Goal: Task Accomplishment & Management: Use online tool/utility

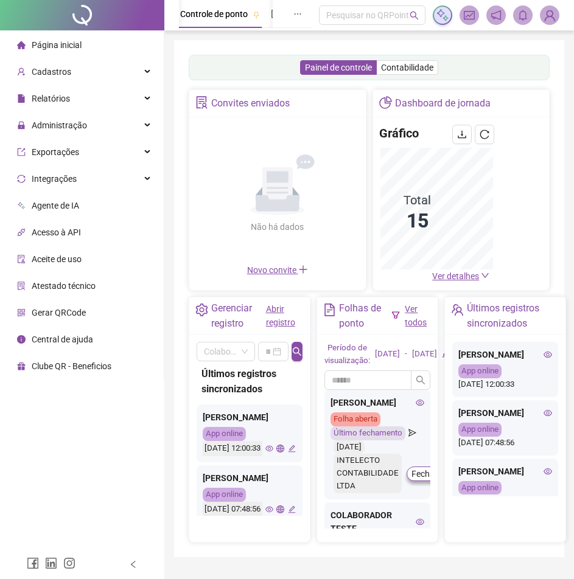
click at [574, 20] on html "Página inicial Cadastros Relatórios Administração Exportações Integrações Agent…" at bounding box center [287, 289] width 574 height 579
click at [559, 19] on img at bounding box center [550, 15] width 18 height 18
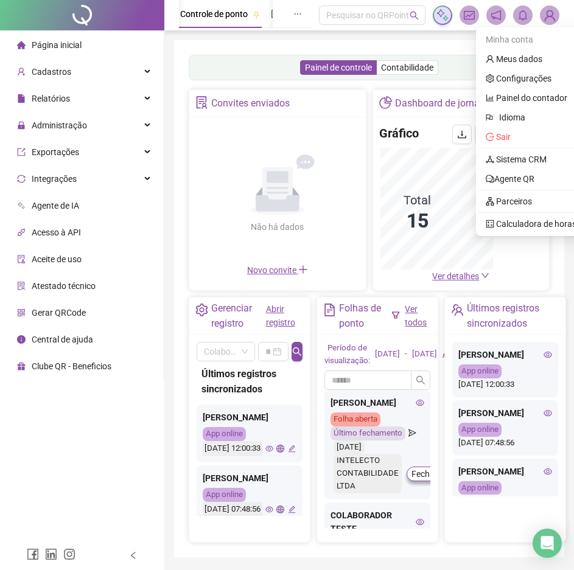
click at [535, 155] on link "Sistema CRM" at bounding box center [516, 160] width 61 height 10
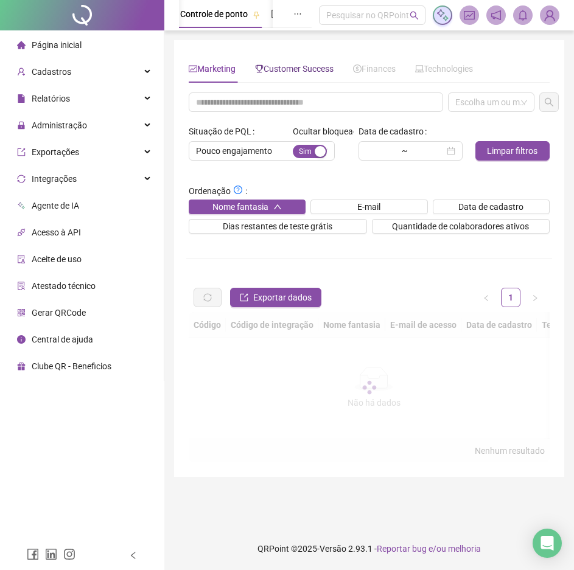
click at [298, 71] on span "Customer Success" at bounding box center [294, 69] width 79 height 10
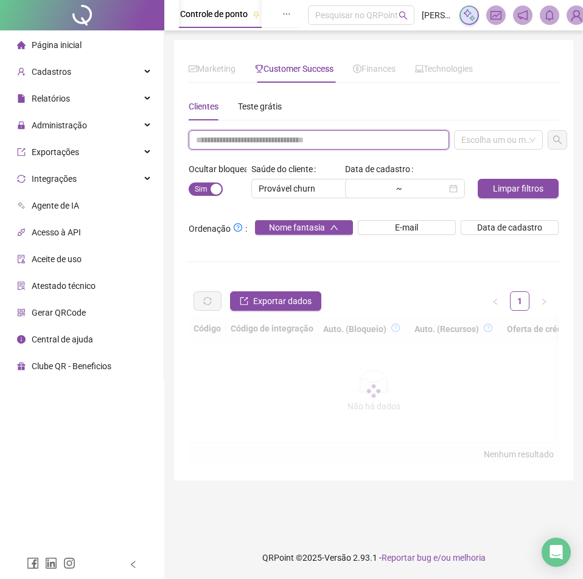
click at [290, 141] on input "text" at bounding box center [319, 139] width 261 height 19
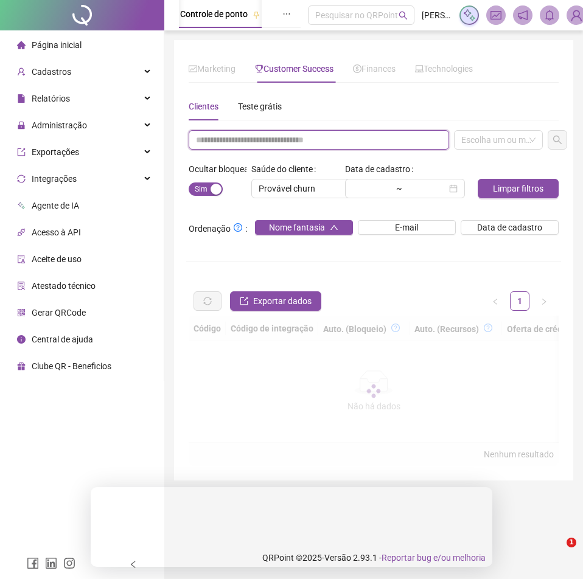
paste input "**********"
click at [501, 141] on div "Escolha um ou mais filtros" at bounding box center [498, 139] width 89 height 19
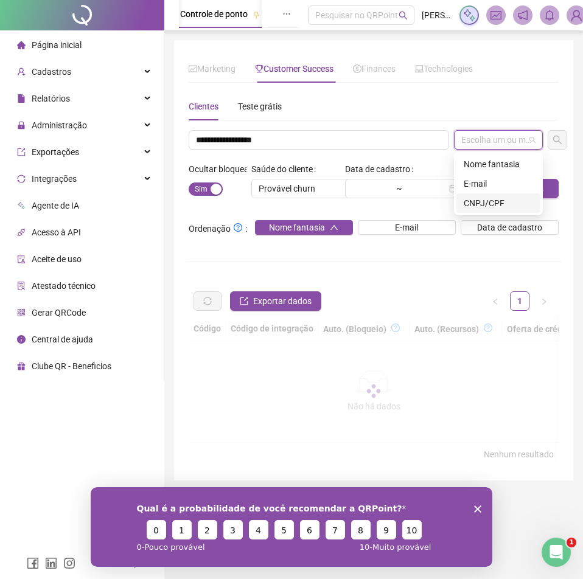
drag, startPoint x: 486, startPoint y: 206, endPoint x: 383, endPoint y: 177, distance: 106.2
click at [486, 203] on div "CNPJ/CPF" at bounding box center [498, 203] width 69 height 13
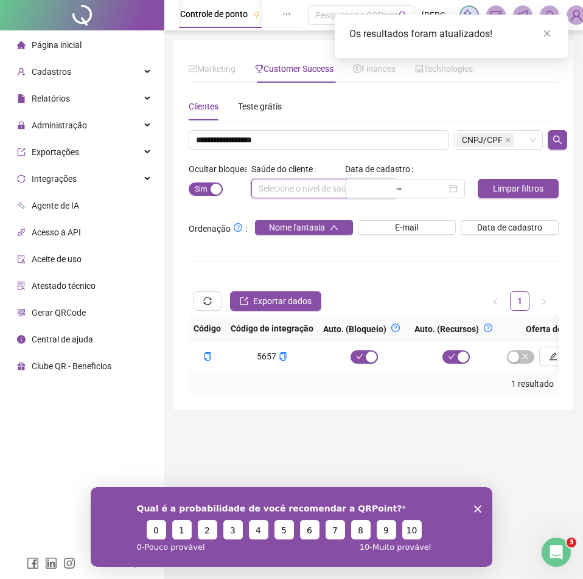
scroll to position [0, 324]
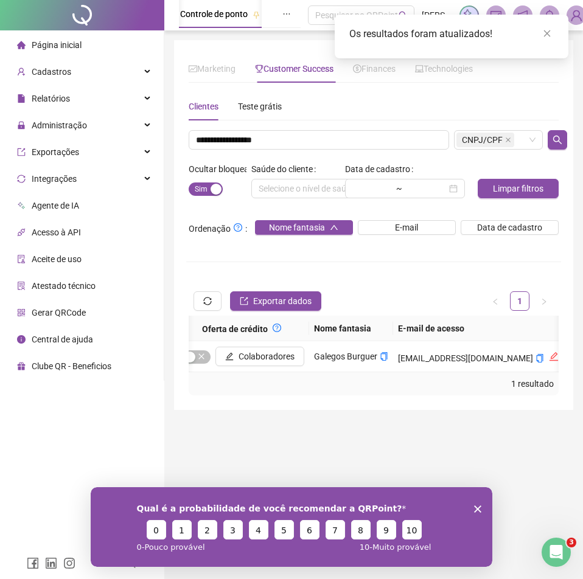
drag, startPoint x: 350, startPoint y: 382, endPoint x: 432, endPoint y: 385, distance: 82.2
click at [356, 383] on div "1 resultado" at bounding box center [374, 384] width 370 height 23
click at [537, 361] on icon "copy" at bounding box center [540, 358] width 7 height 9
click at [382, 357] on icon "copy" at bounding box center [384, 356] width 9 height 9
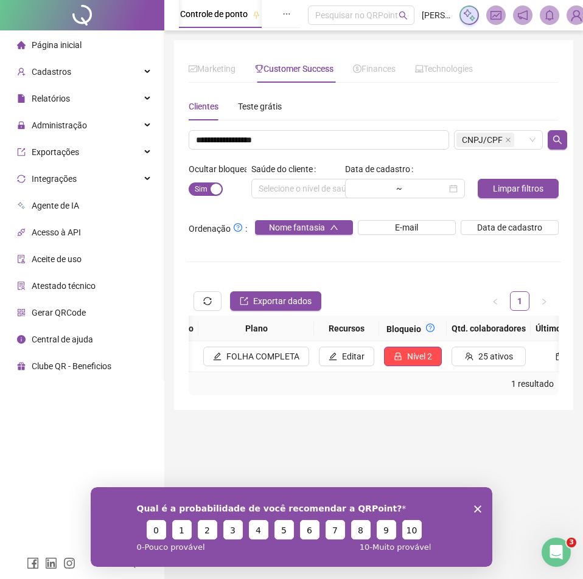
scroll to position [0, 1100]
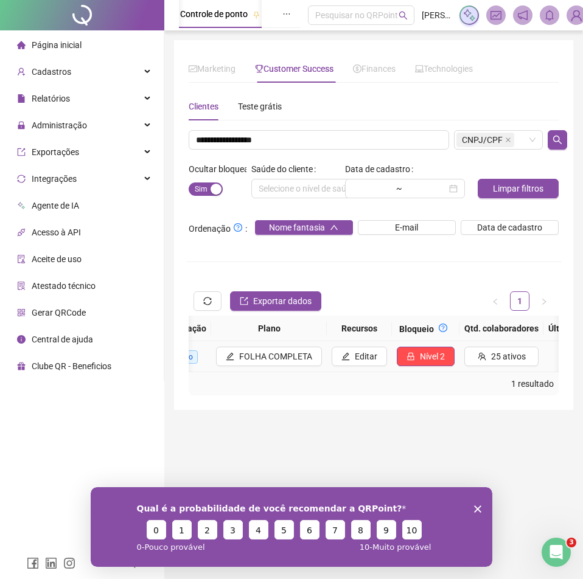
click at [420, 352] on span "Nível 2" at bounding box center [432, 356] width 25 height 13
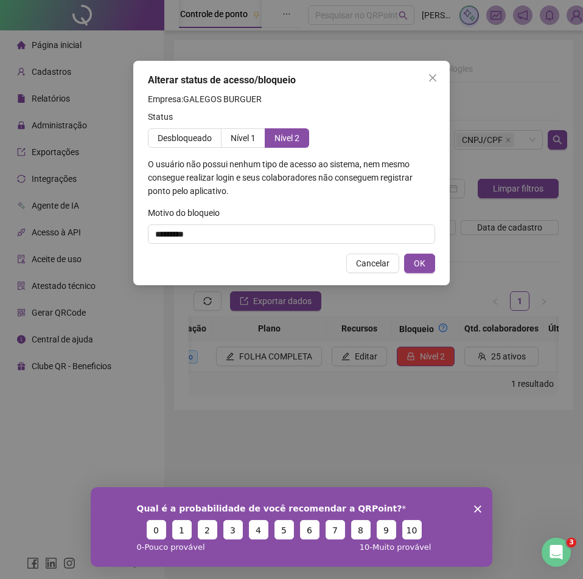
drag, startPoint x: 402, startPoint y: 352, endPoint x: 395, endPoint y: 341, distance: 12.3
click at [402, 352] on div "Alterar status de acesso/bloqueio Empresa: GALEGOS BURGUER Status Desbloqueado …" at bounding box center [291, 289] width 583 height 579
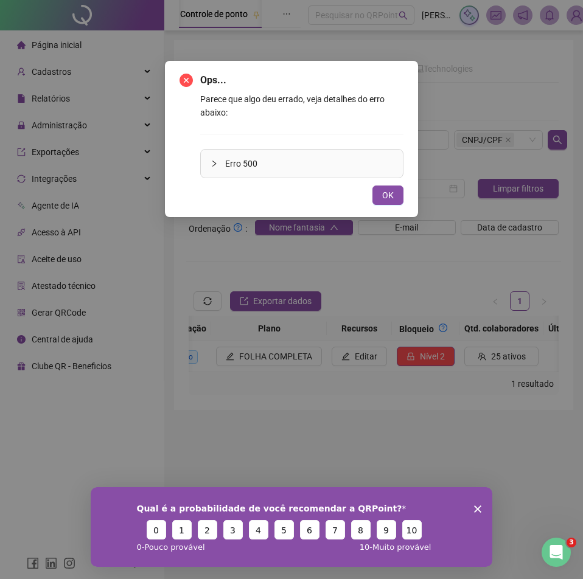
click at [225, 139] on div "Parece que algo deu errado, veja detalhes do erro abaixo: Erro 500" at bounding box center [301, 136] width 203 height 86
click at [226, 139] on div "Parece que algo deu errado, veja detalhes do erro abaixo: Erro 500" at bounding box center [301, 136] width 203 height 86
click at [389, 203] on button "OK" at bounding box center [388, 195] width 31 height 19
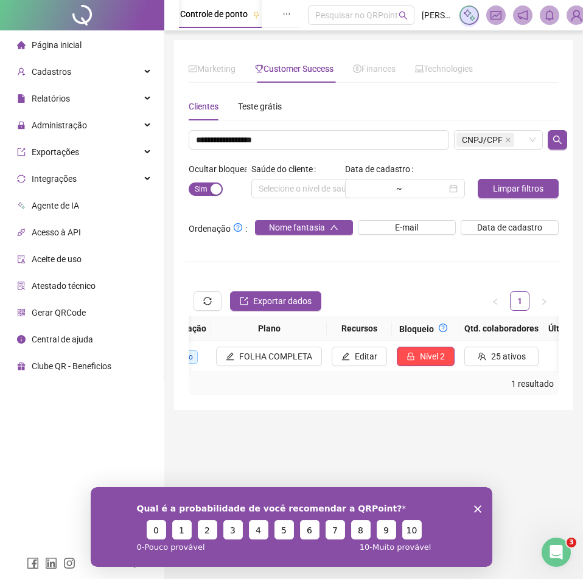
drag, startPoint x: 332, startPoint y: 152, endPoint x: 327, endPoint y: 145, distance: 8.7
click at [332, 152] on div "**********" at bounding box center [373, 262] width 375 height 265
click at [327, 145] on input "**********" at bounding box center [319, 139] width 261 height 19
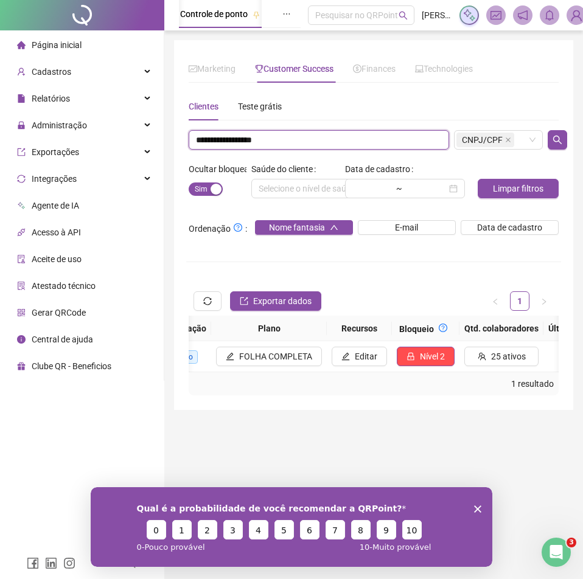
paste input "text"
type input "**********"
click at [209, 197] on div "Sim Não" at bounding box center [218, 188] width 58 height 19
click at [209, 188] on button "Sim Não" at bounding box center [206, 189] width 34 height 13
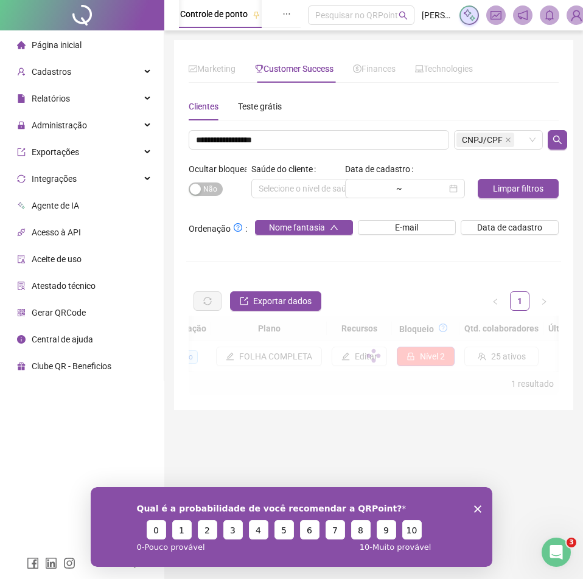
click at [209, 188] on span "Sim Não" at bounding box center [206, 189] width 34 height 13
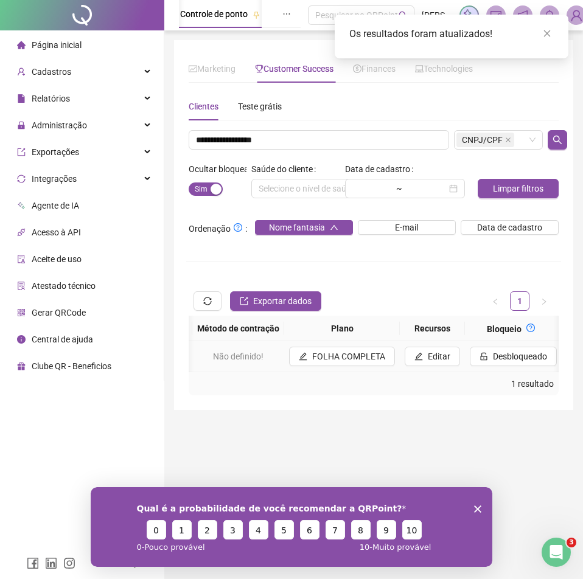
click at [480, 366] on button "Desbloqueado" at bounding box center [513, 356] width 87 height 19
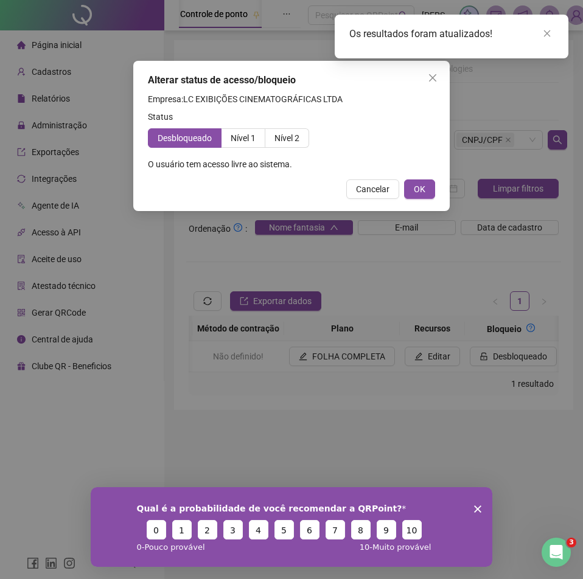
click at [470, 373] on div "**********" at bounding box center [291, 289] width 583 height 579
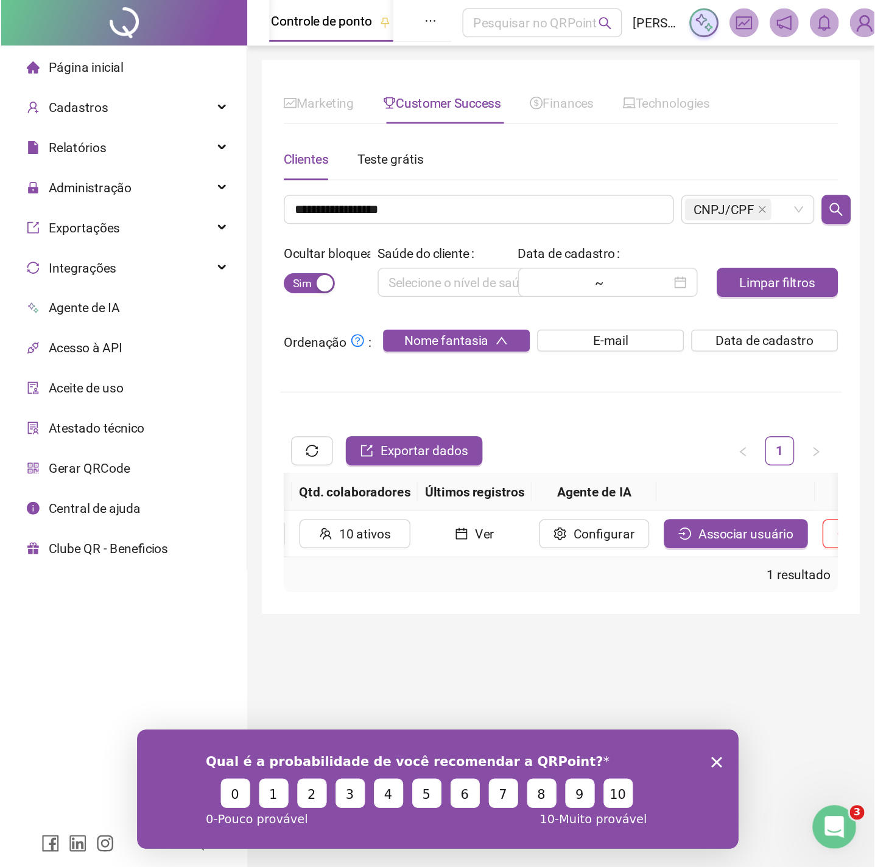
scroll to position [0, 1444]
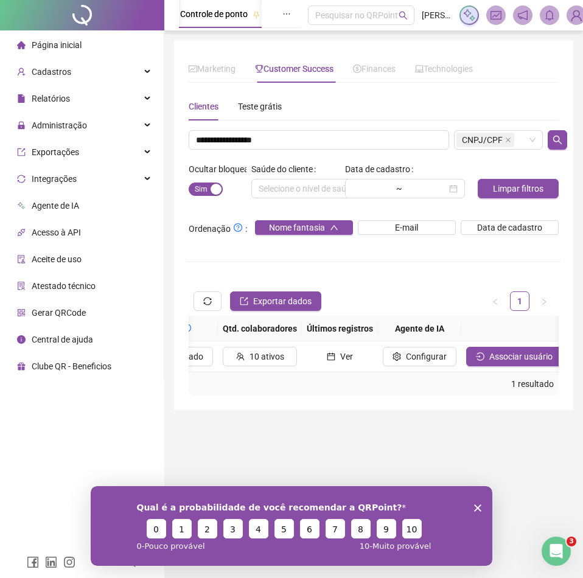
click at [94, 130] on div "Administração" at bounding box center [81, 125] width 159 height 24
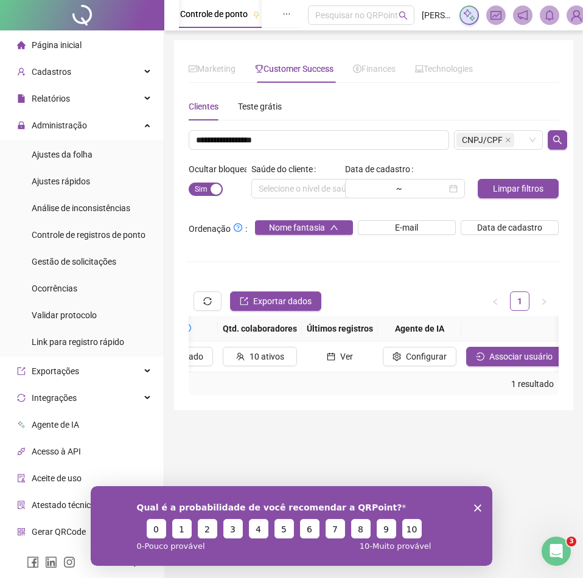
click at [54, 156] on span "Ajustes da folha" at bounding box center [62, 155] width 61 height 10
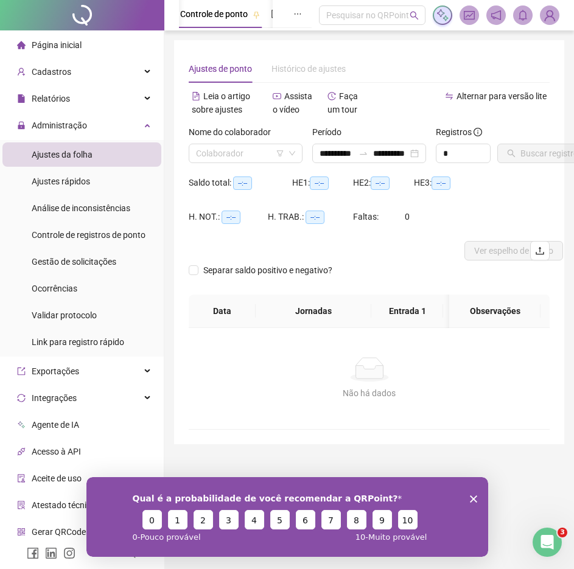
type input "**********"
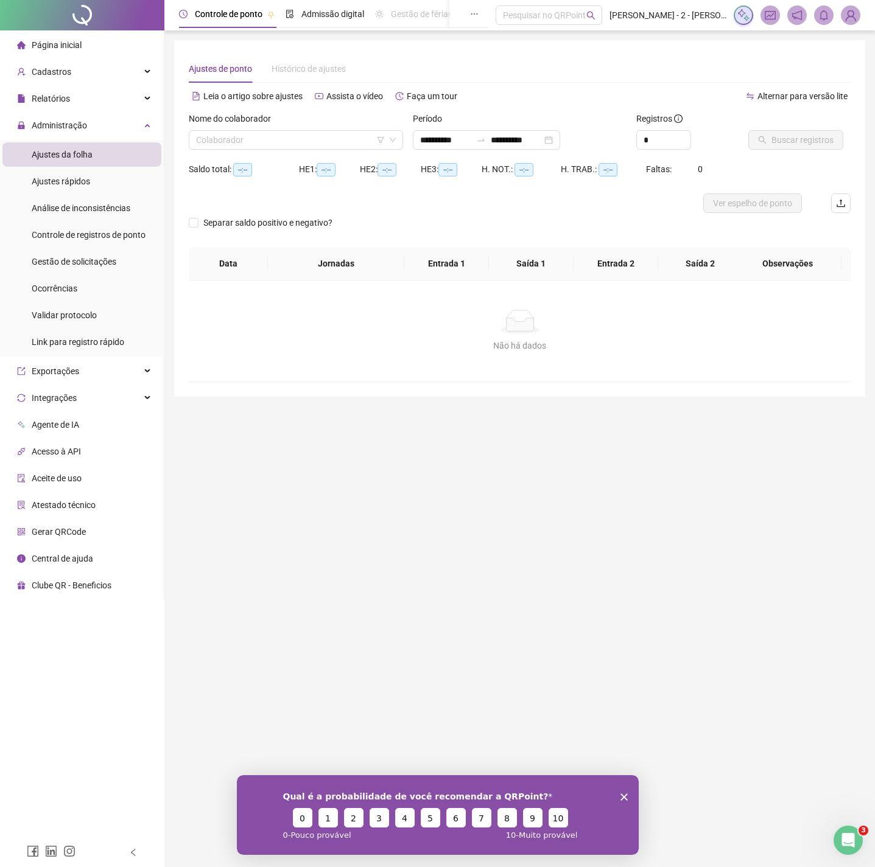
click at [583, 200] on div at bounding box center [437, 203] width 496 height 19
